Goal: Transaction & Acquisition: Purchase product/service

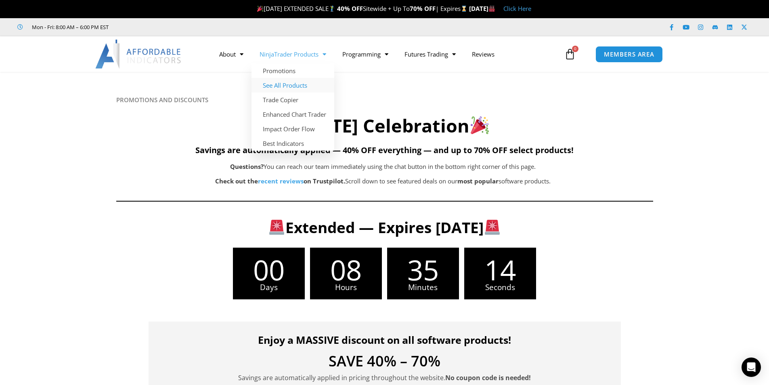
click at [286, 87] on link "See All Products" at bounding box center [293, 85] width 83 height 15
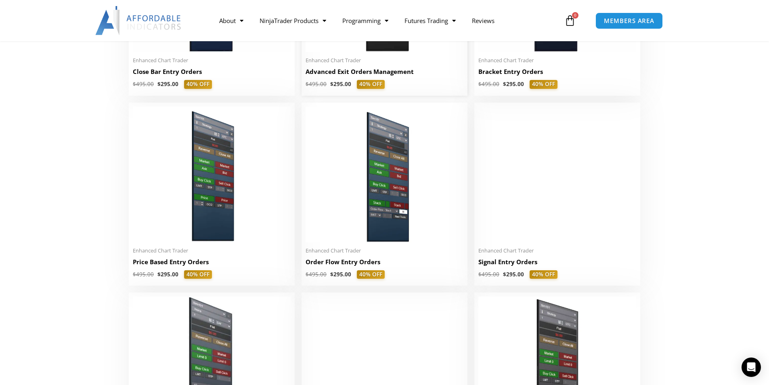
scroll to position [727, 0]
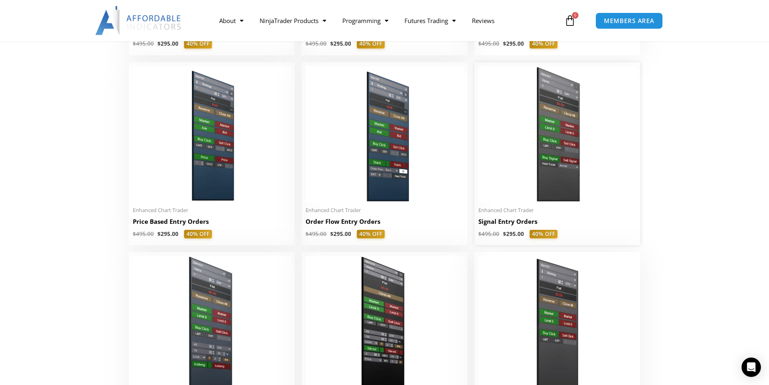
click at [525, 177] on img at bounding box center [558, 134] width 158 height 136
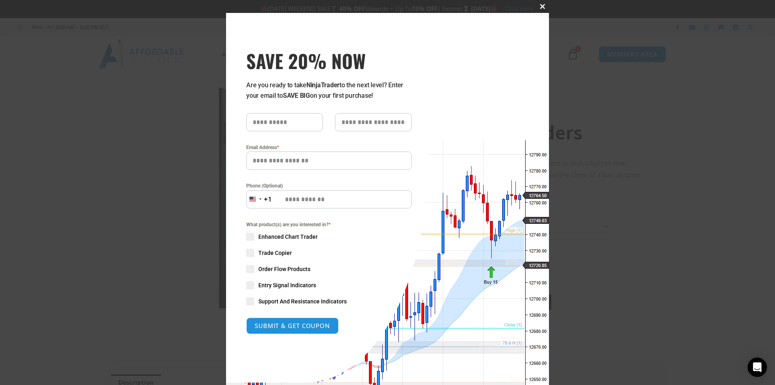
drag, startPoint x: 537, startPoint y: 6, endPoint x: 533, endPoint y: 3, distance: 4.4
click at [537, 6] on span at bounding box center [542, 6] width 13 height 5
